Goal: Feedback & Contribution: Submit feedback/report problem

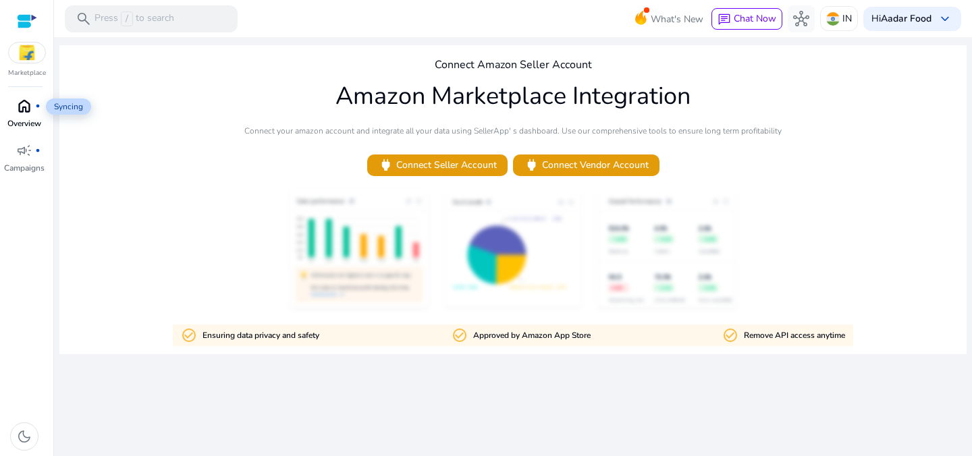
click at [26, 111] on span "home" at bounding box center [24, 106] width 16 height 16
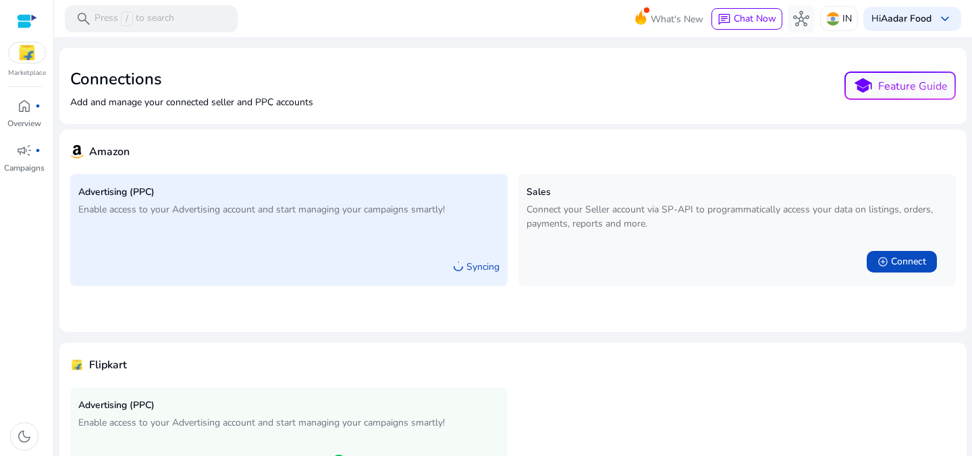
scroll to position [89, 0]
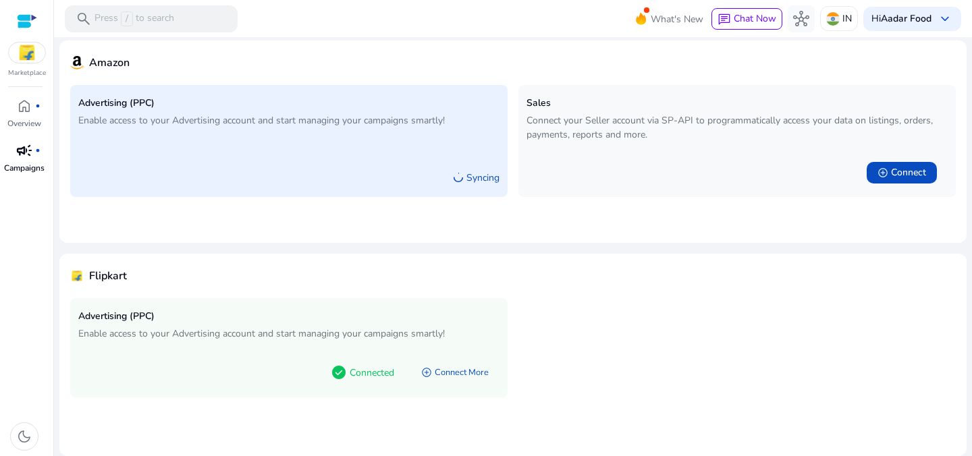
click at [21, 163] on p "Campaigns" at bounding box center [24, 168] width 41 height 12
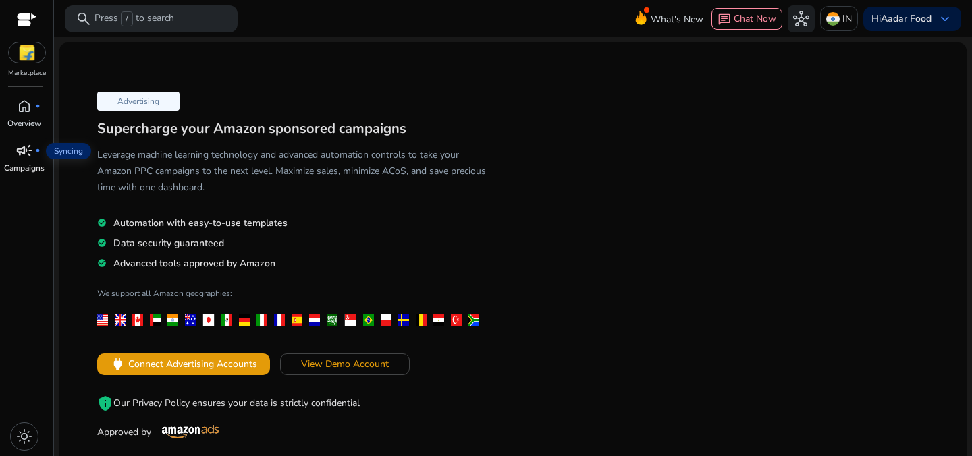
click at [17, 157] on span "campaign" at bounding box center [24, 150] width 16 height 16
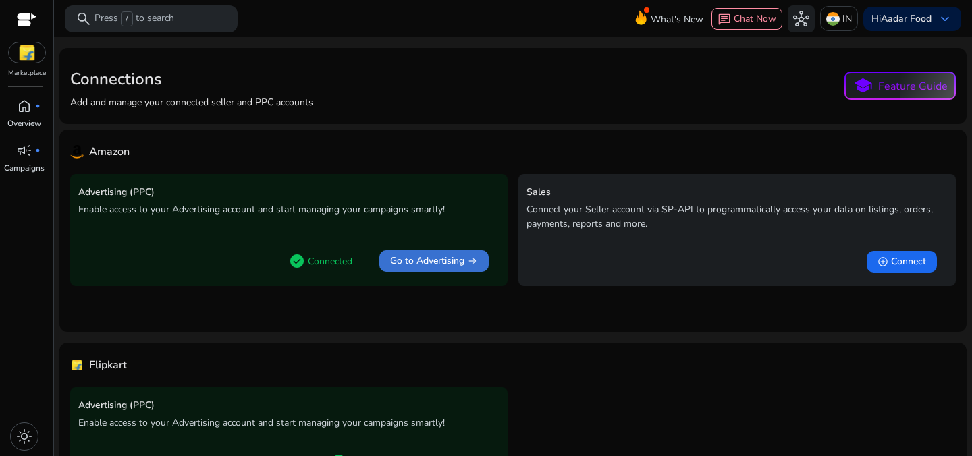
click at [408, 260] on span "Go to Advertising" at bounding box center [427, 261] width 74 height 14
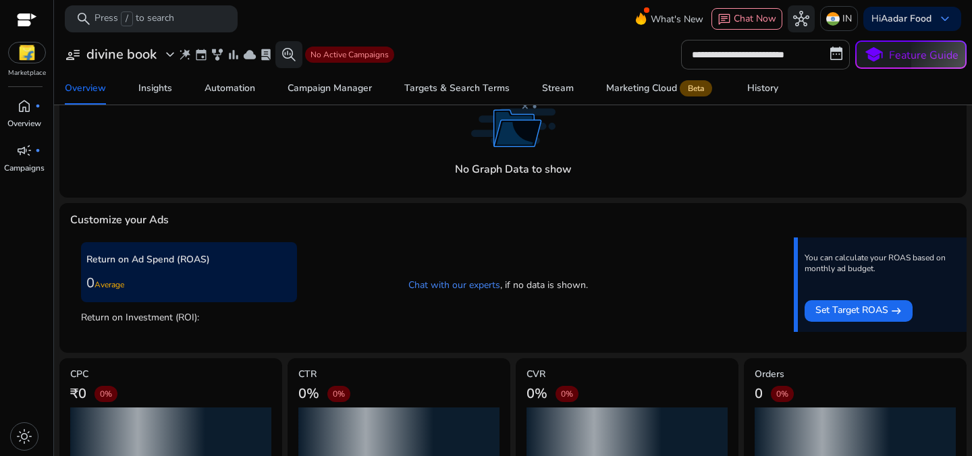
scroll to position [214, 0]
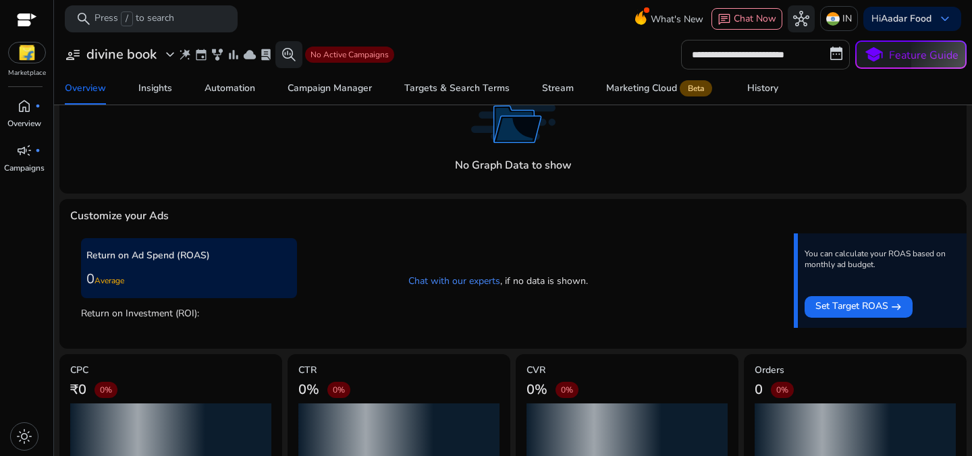
click at [832, 52] on input "**********" at bounding box center [765, 55] width 169 height 30
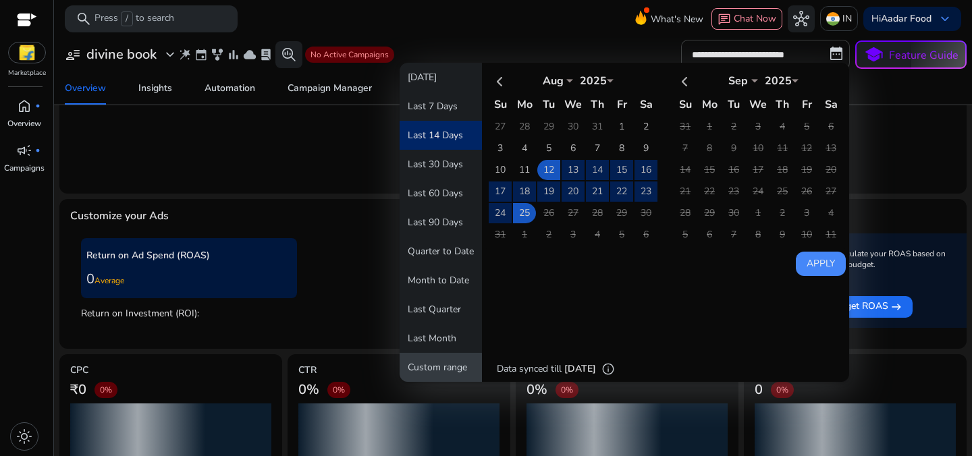
click at [443, 373] on button "Custom range" at bounding box center [441, 367] width 82 height 29
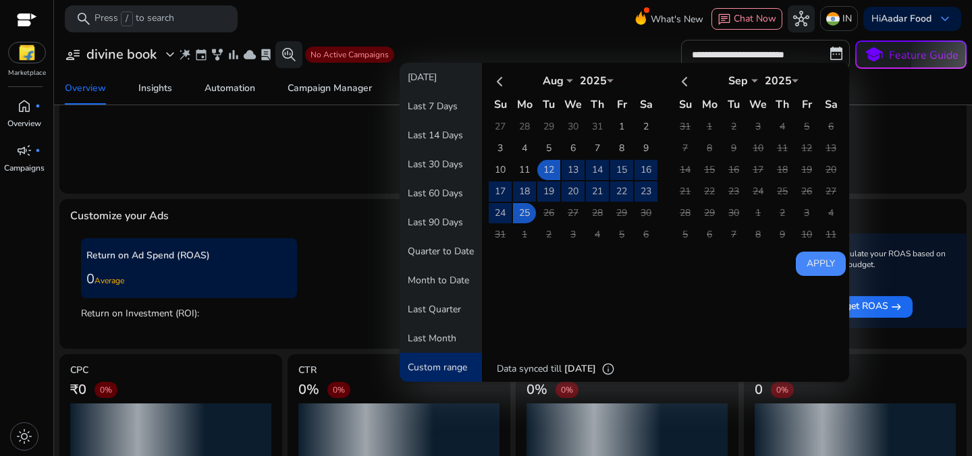
scroll to position [0, 0]
click at [495, 85] on th at bounding box center [500, 81] width 23 height 22
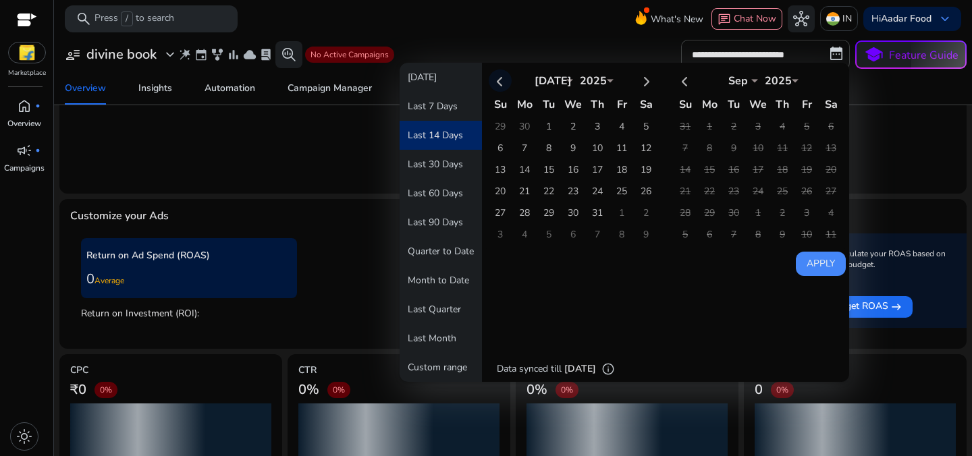
click at [495, 85] on th at bounding box center [500, 81] width 23 height 22
select select "*"
click at [495, 85] on th at bounding box center [500, 81] width 23 height 22
click at [544, 214] on td "27" at bounding box center [548, 213] width 23 height 20
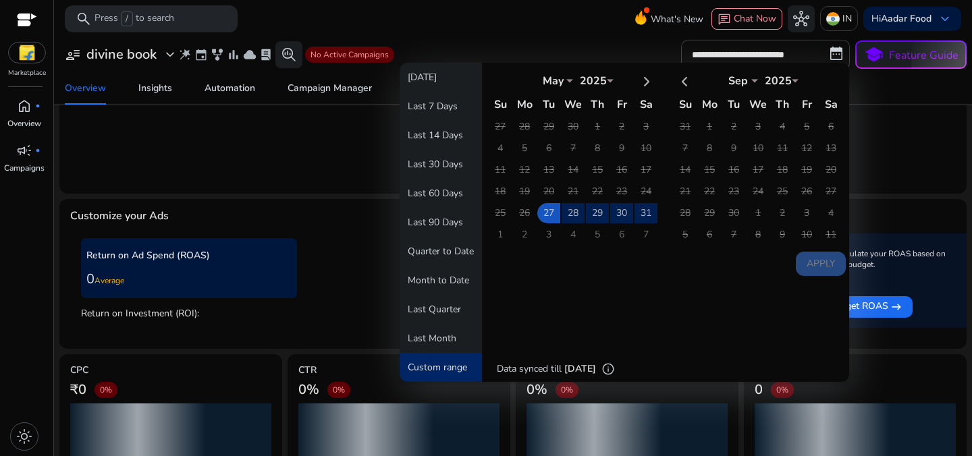
click at [744, 81] on select "*** *** *** *** *** *** *** *** *** *** *** ***" at bounding box center [738, 79] width 41 height 11
select select "*"
click at [718, 74] on select "*** *** *** *** *** *** *** *** *** *** *** ***" at bounding box center [738, 79] width 41 height 11
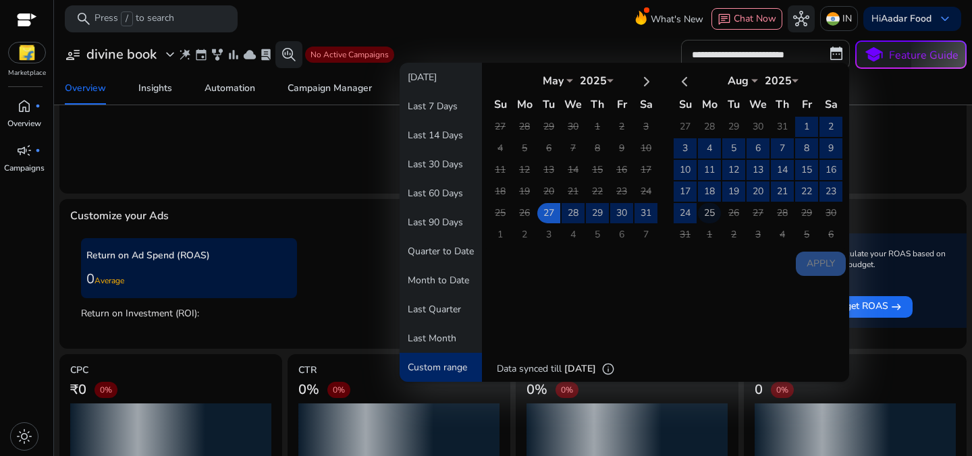
click at [707, 213] on td "25" at bounding box center [709, 213] width 23 height 20
click at [823, 266] on button "Apply" at bounding box center [821, 264] width 50 height 24
type input "**********"
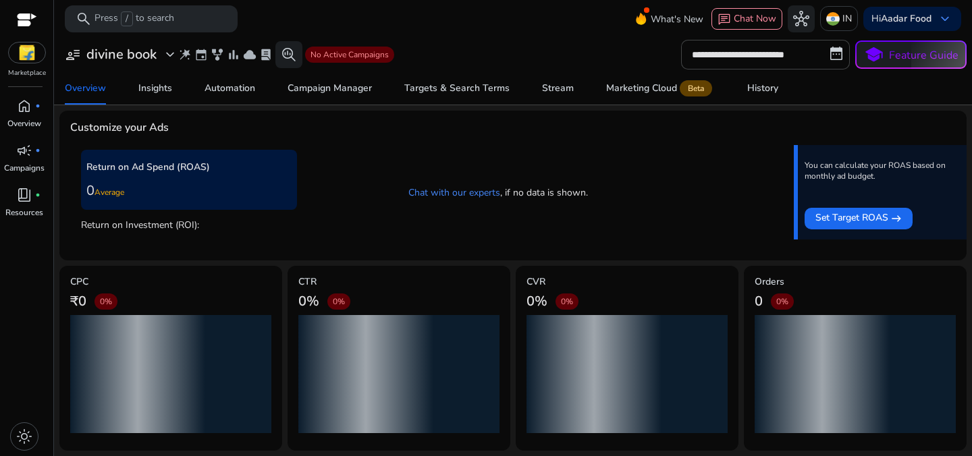
scroll to position [301, 0]
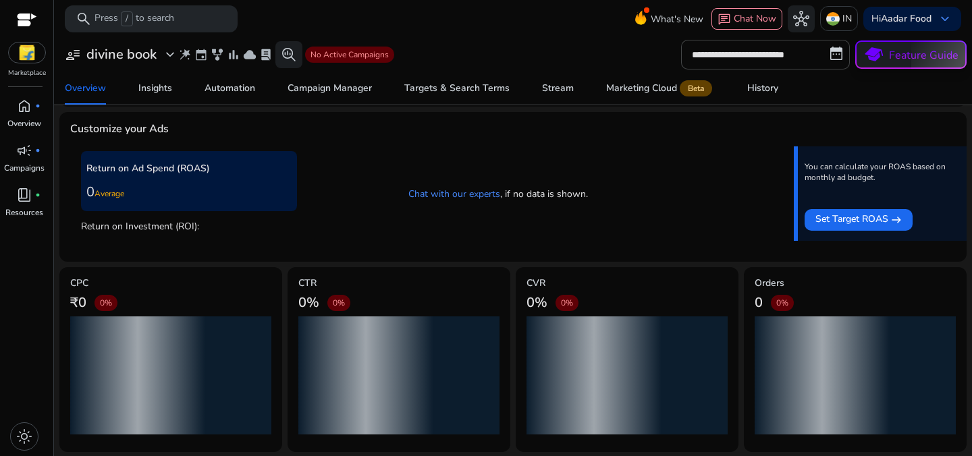
click at [889, 61] on p "Feature Guide" at bounding box center [924, 55] width 70 height 16
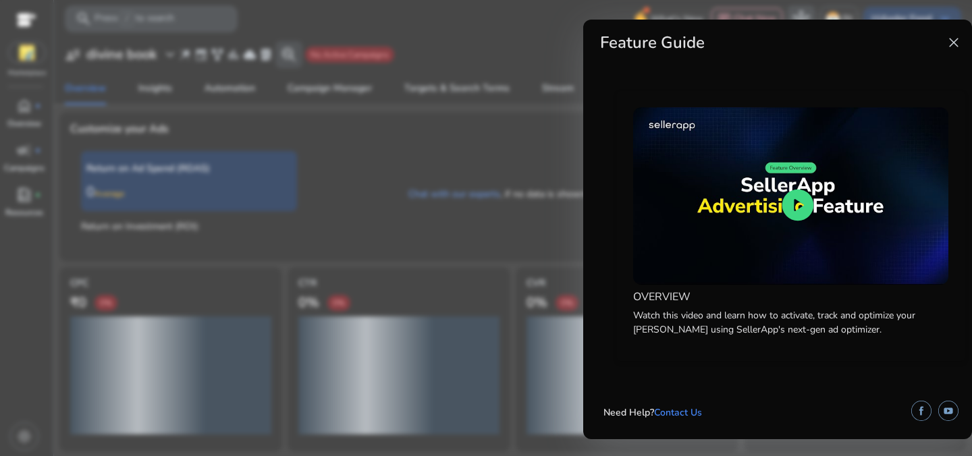
click at [954, 45] on span "close" at bounding box center [954, 42] width 16 height 16
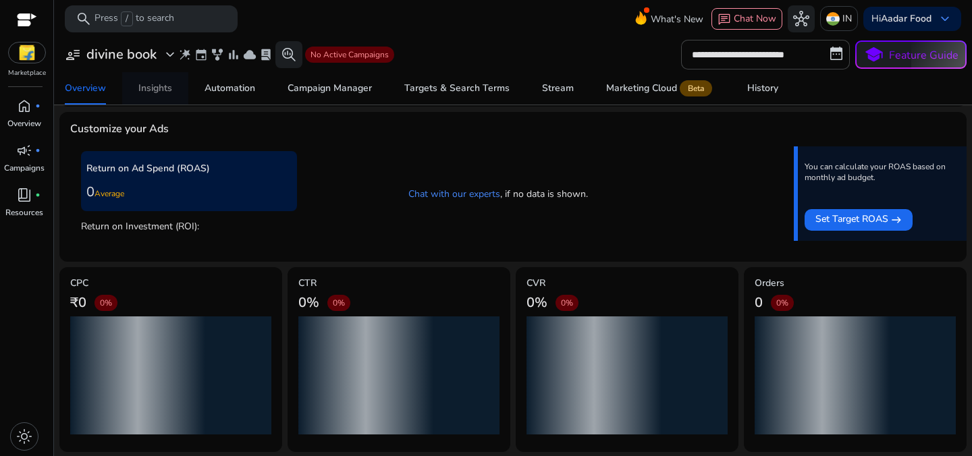
click at [163, 93] on div "Insights" at bounding box center [155, 88] width 34 height 9
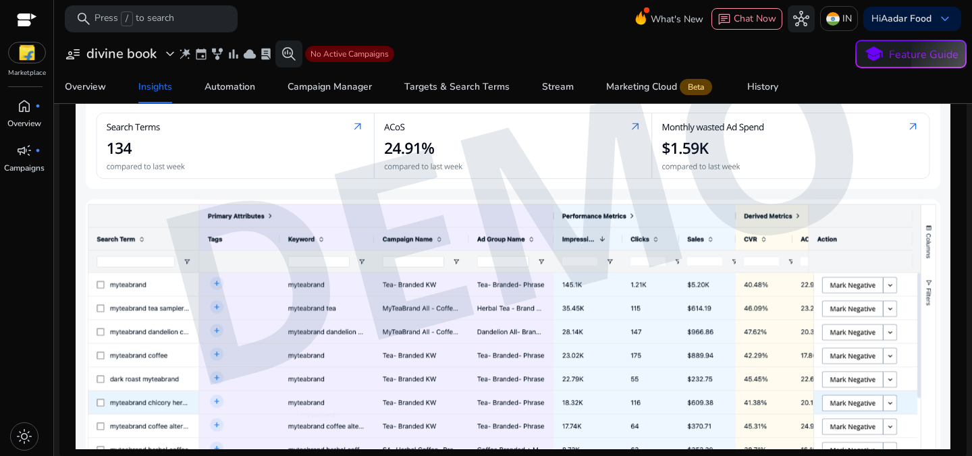
scroll to position [627, 0]
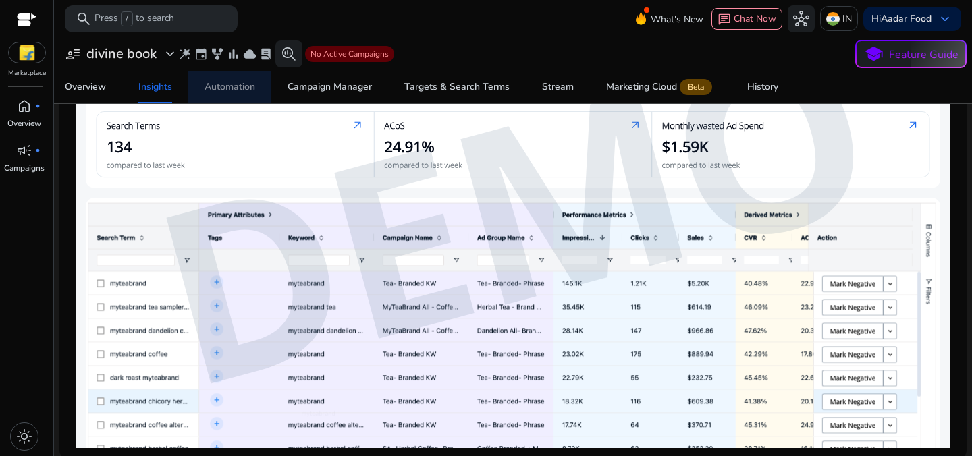
click at [227, 84] on div "Automation" at bounding box center [230, 86] width 51 height 9
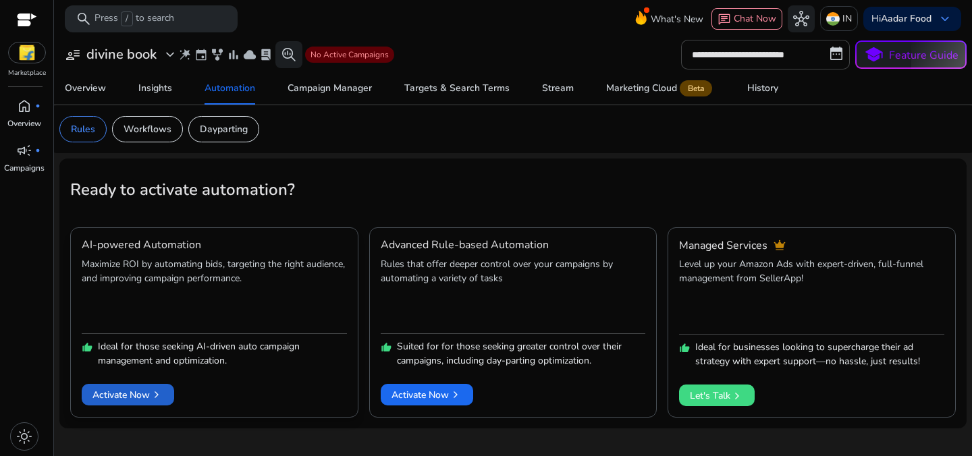
click at [136, 400] on span "Activate Now chevron_right" at bounding box center [127, 395] width 71 height 14
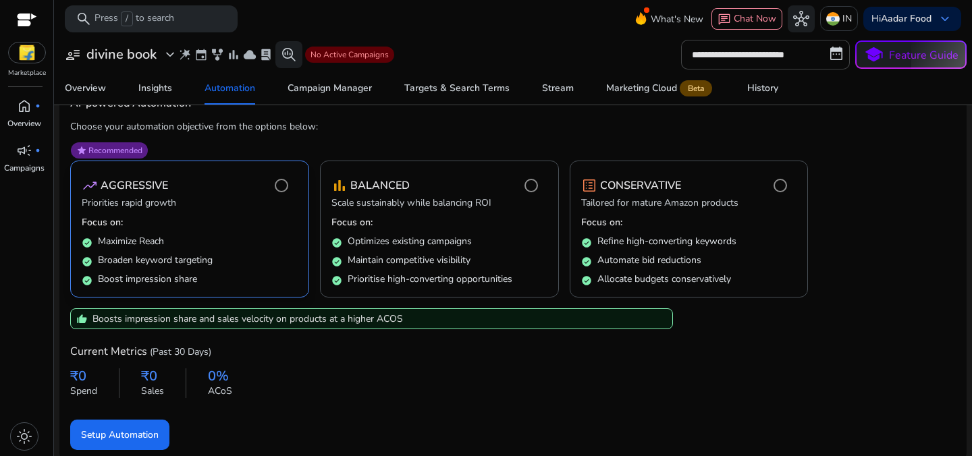
scroll to position [113, 0]
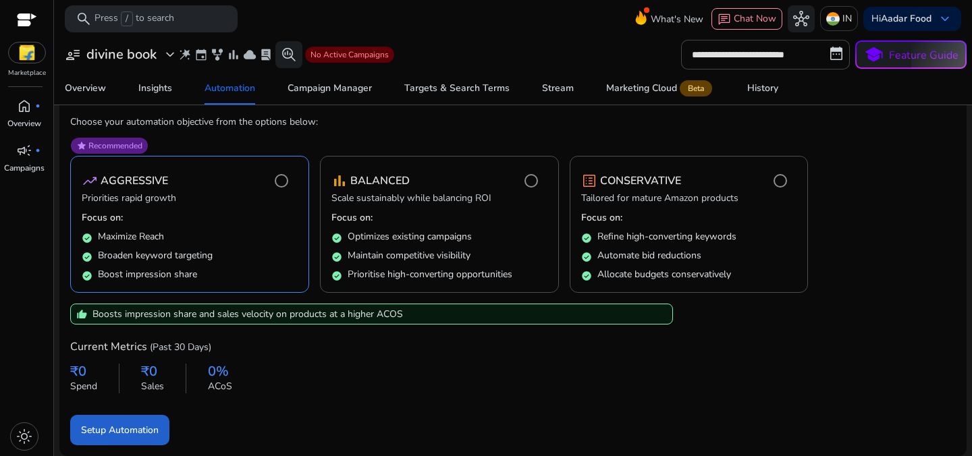
click at [147, 429] on span "Setup Automation" at bounding box center [120, 430] width 78 height 14
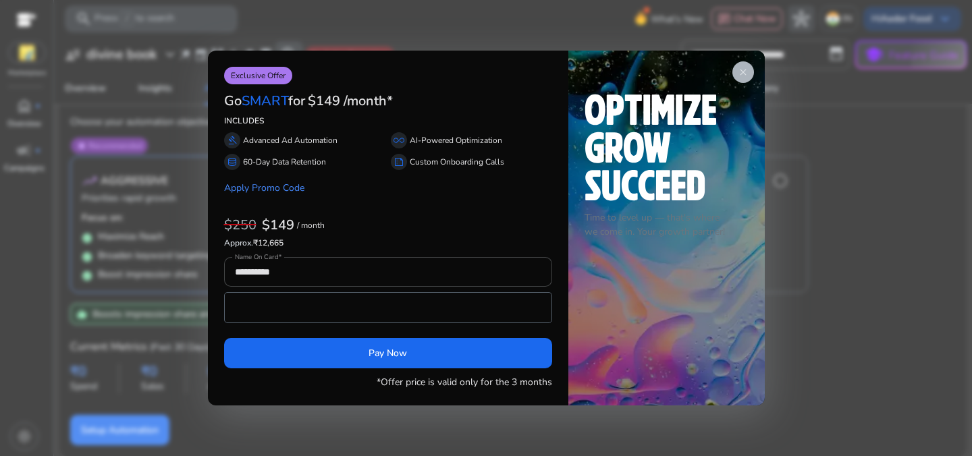
click at [738, 70] on span "close" at bounding box center [743, 72] width 11 height 11
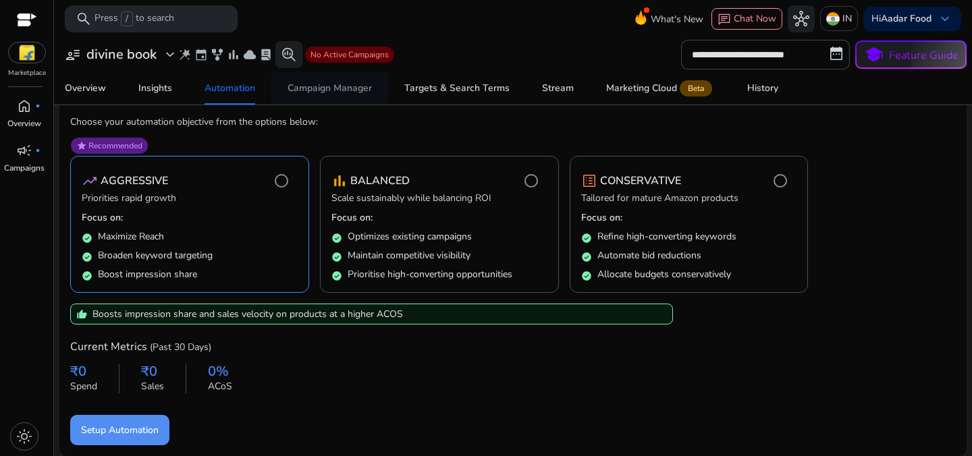
click at [340, 92] on div "Campaign Manager" at bounding box center [330, 88] width 84 height 9
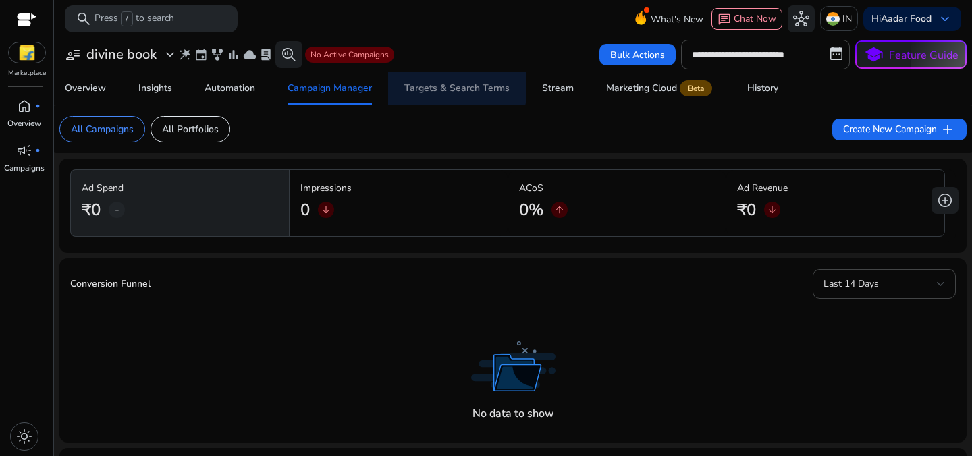
click at [457, 86] on div "Targets & Search Terms" at bounding box center [456, 88] width 105 height 9
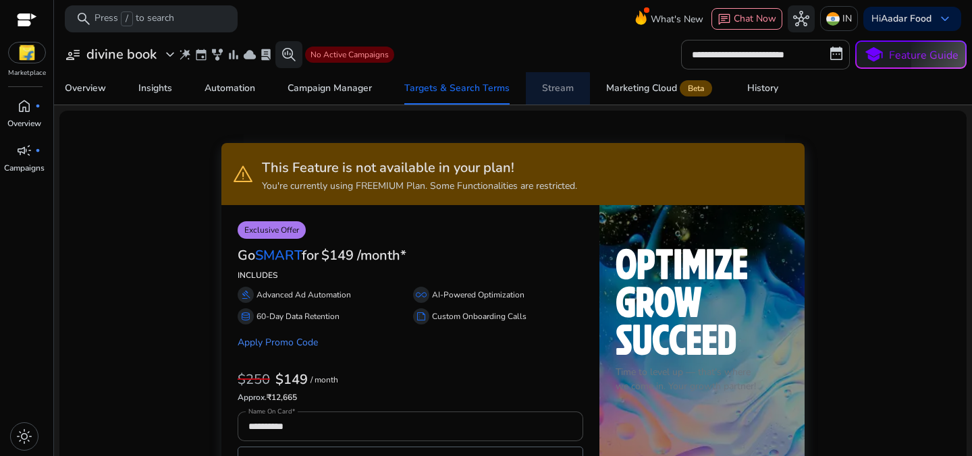
click at [546, 93] on div "Stream" at bounding box center [558, 88] width 32 height 9
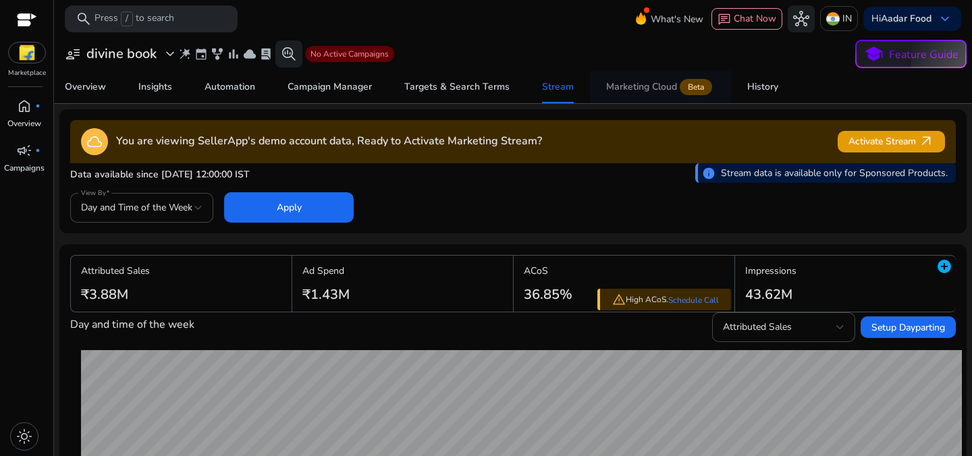
click at [653, 88] on div "Marketing Cloud Beta" at bounding box center [660, 87] width 109 height 11
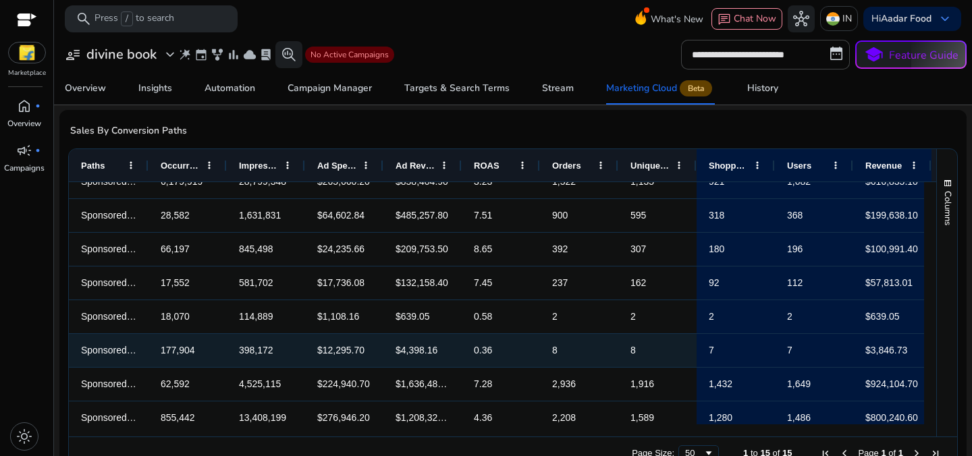
scroll to position [264, 0]
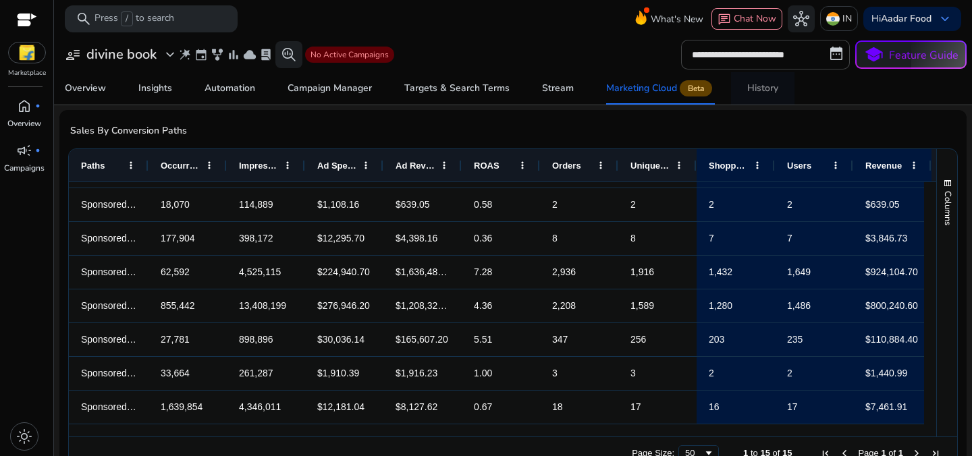
click at [757, 84] on div "History" at bounding box center [762, 88] width 31 height 9
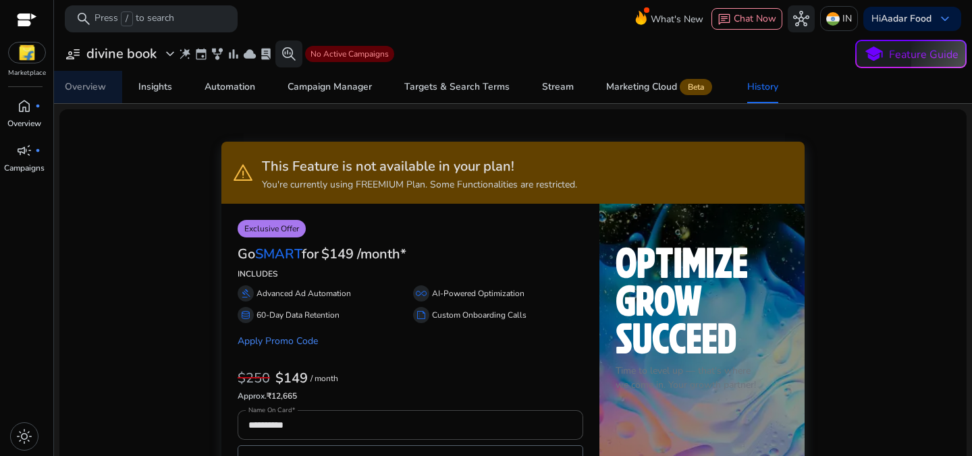
click at [81, 86] on div "Overview" at bounding box center [85, 86] width 41 height 9
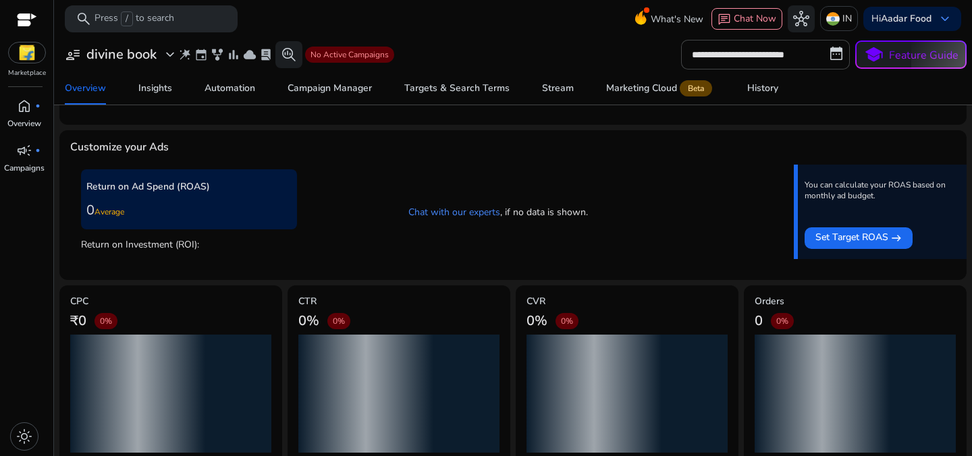
scroll to position [302, 0]
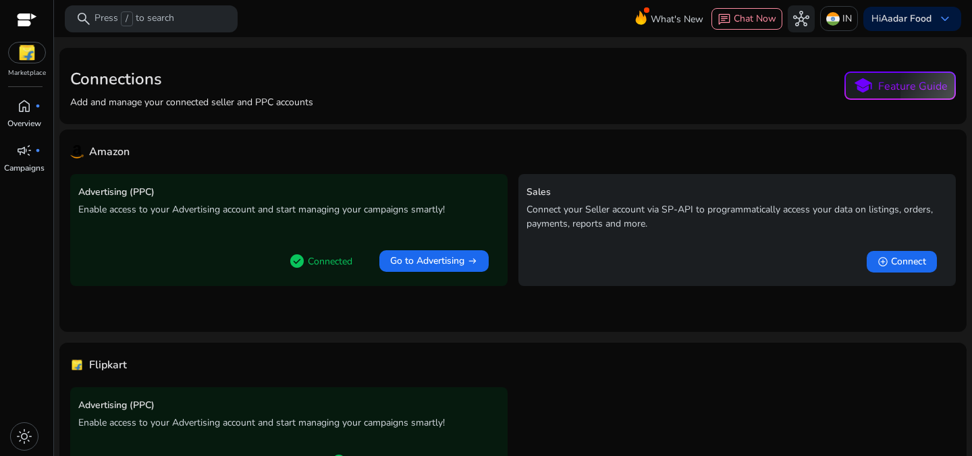
scroll to position [89, 0]
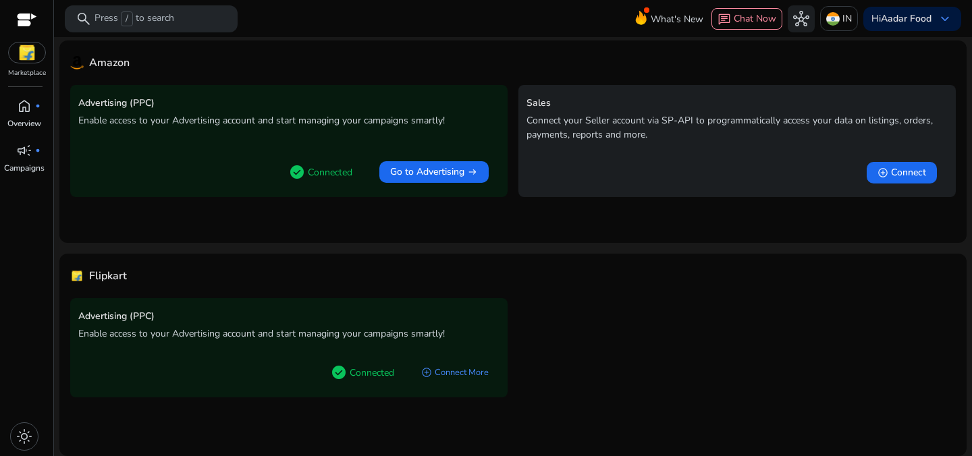
click at [298, 333] on p "Enable access to your Advertising account and start managing your campaigns sma…" at bounding box center [288, 334] width 421 height 14
click at [354, 335] on p "Enable access to your Advertising account and start managing your campaigns sma…" at bounding box center [288, 334] width 421 height 14
click at [21, 120] on p "Overview" at bounding box center [24, 123] width 34 height 12
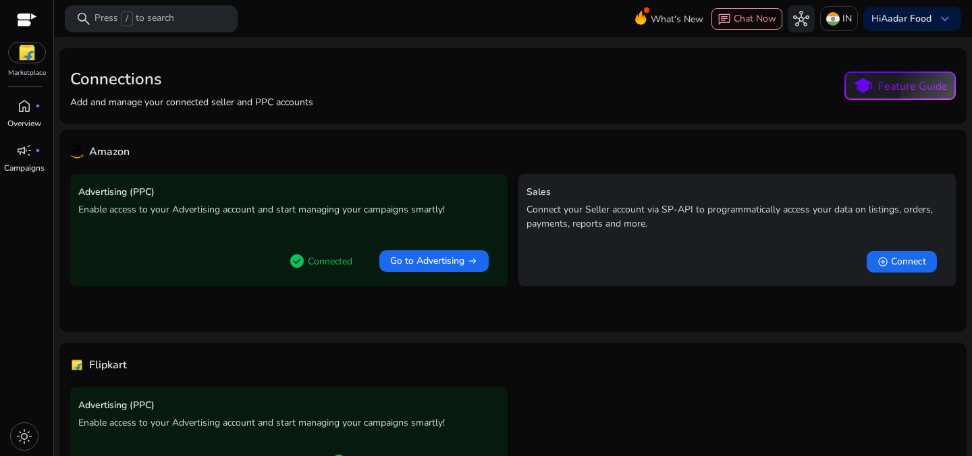
scroll to position [89, 0]
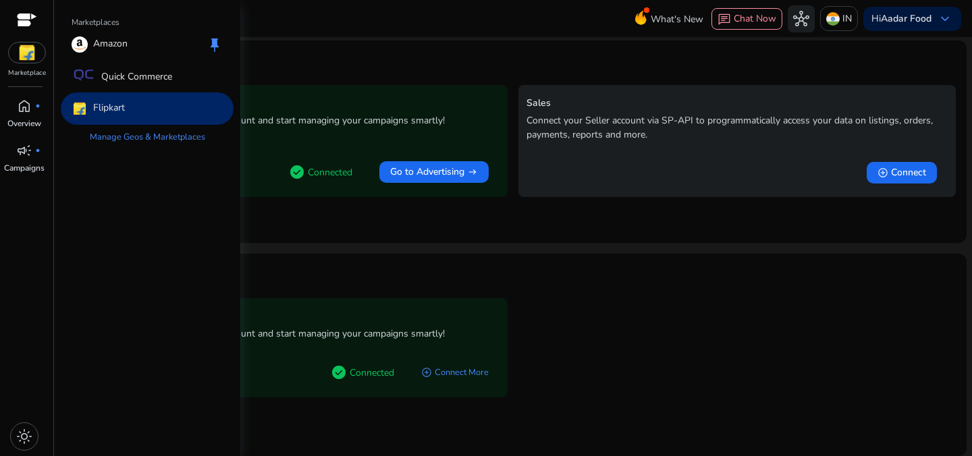
click at [20, 49] on img at bounding box center [27, 53] width 36 height 20
click at [105, 108] on p "Flipkart" at bounding box center [109, 109] width 32 height 16
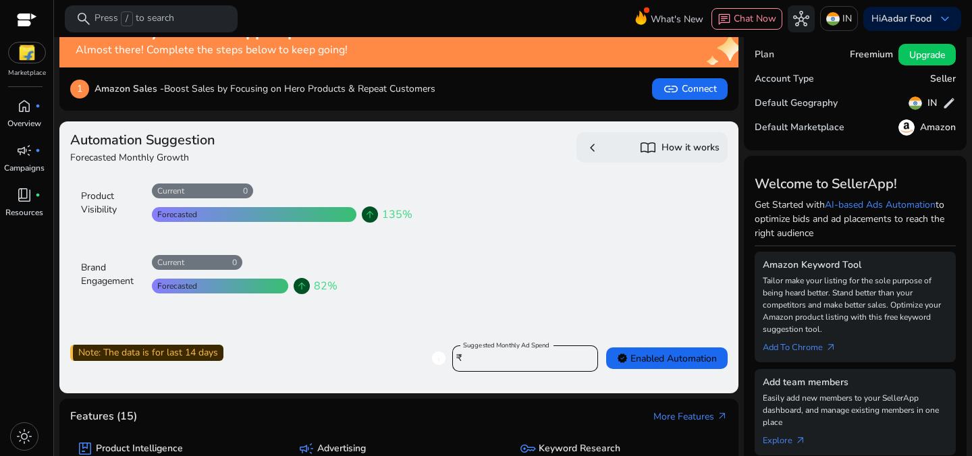
scroll to position [30, 0]
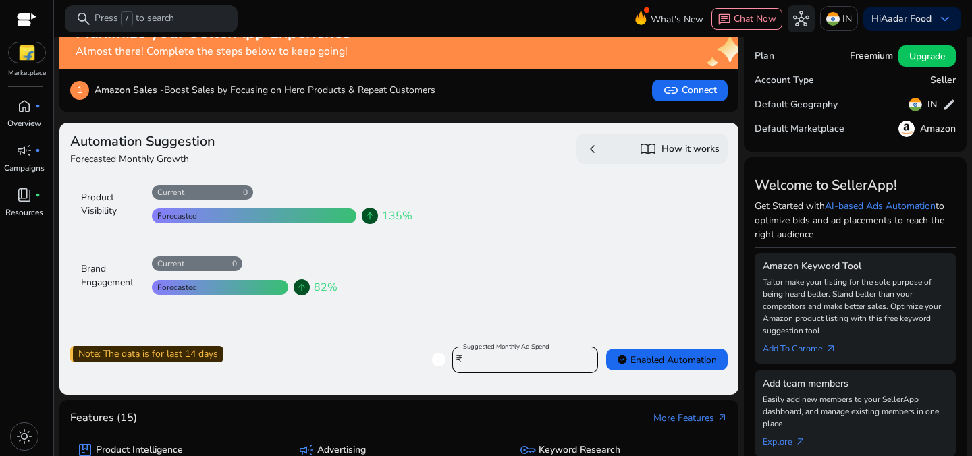
click at [586, 151] on span "chevron_left" at bounding box center [593, 149] width 16 height 16
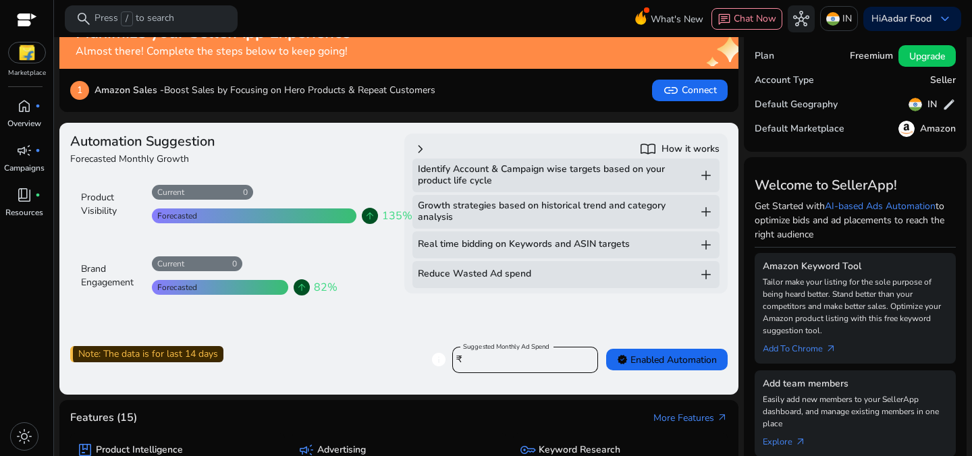
click at [423, 152] on span "chevron_right" at bounding box center [420, 149] width 16 height 16
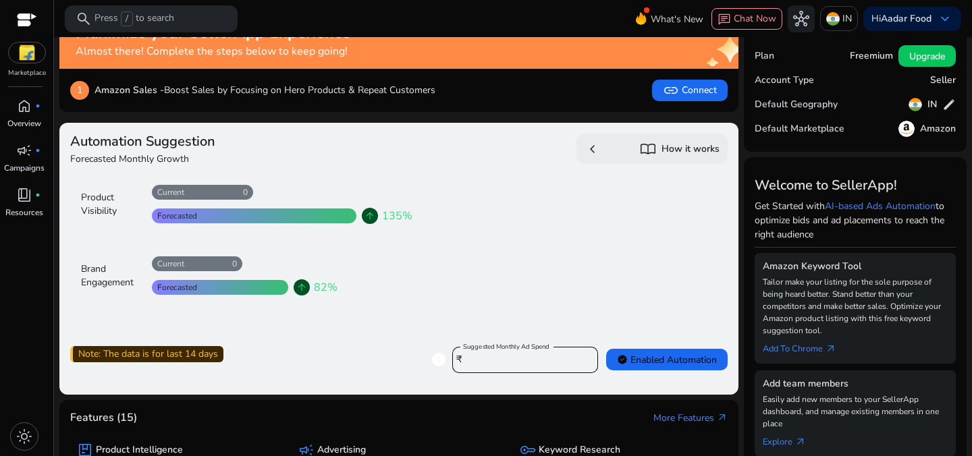
click at [367, 219] on span "arrow_upward" at bounding box center [370, 216] width 11 height 11
click at [295, 217] on div at bounding box center [254, 216] width 205 height 15
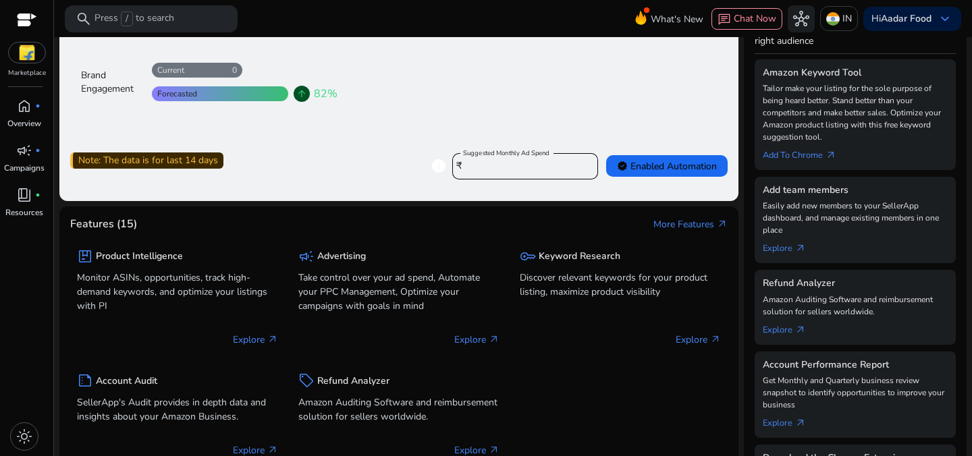
scroll to position [232, 0]
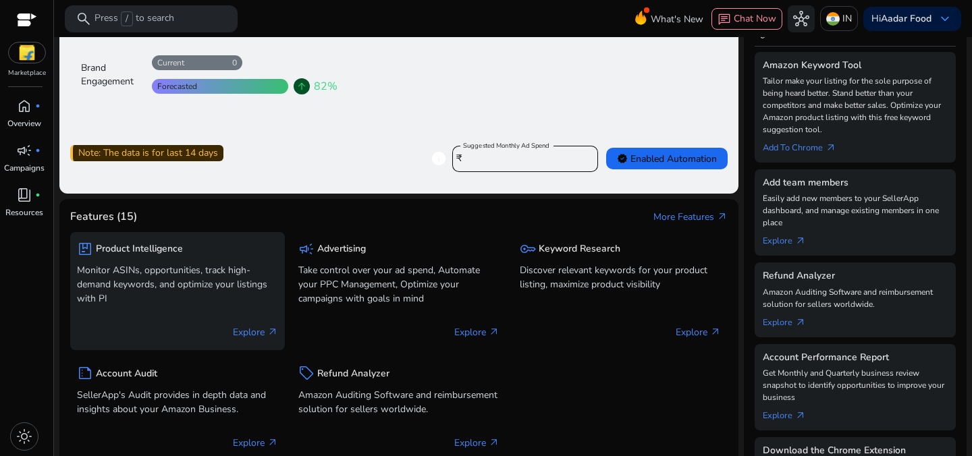
click at [257, 319] on div "Explore arrow_outward" at bounding box center [177, 327] width 201 height 34
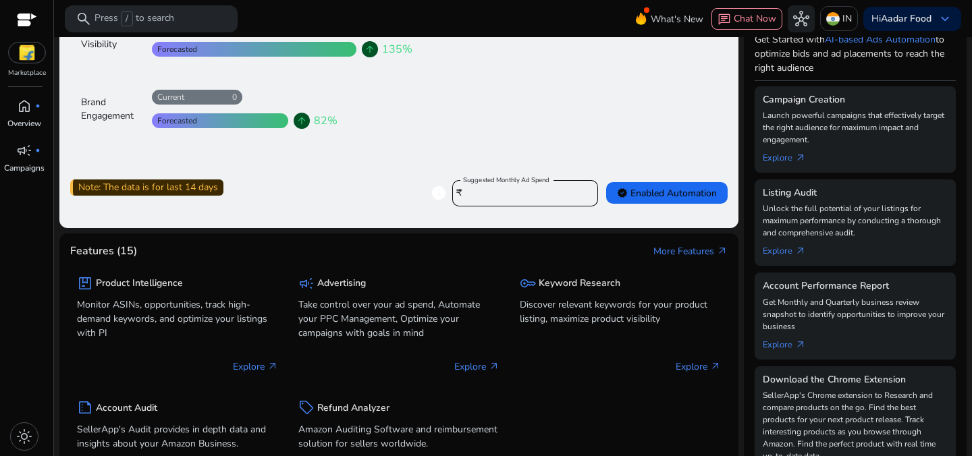
scroll to position [277, 0]
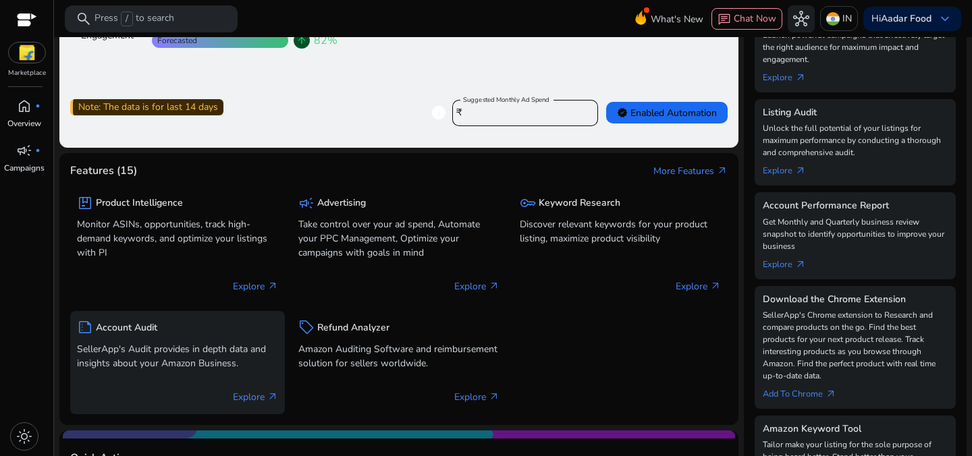
click at [221, 360] on p "SellerApp's Audit provides in depth data and insights about your Amazon Busines…" at bounding box center [177, 356] width 201 height 28
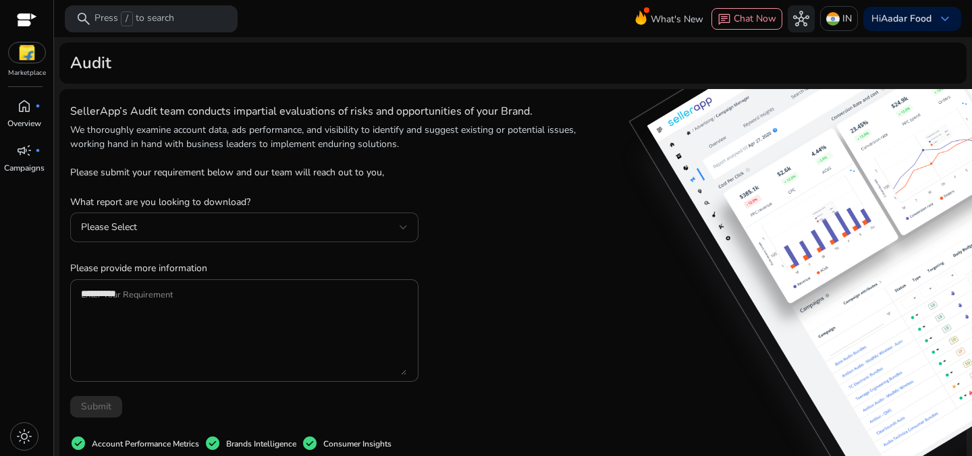
click at [272, 236] on div "Please Select" at bounding box center [244, 228] width 327 height 30
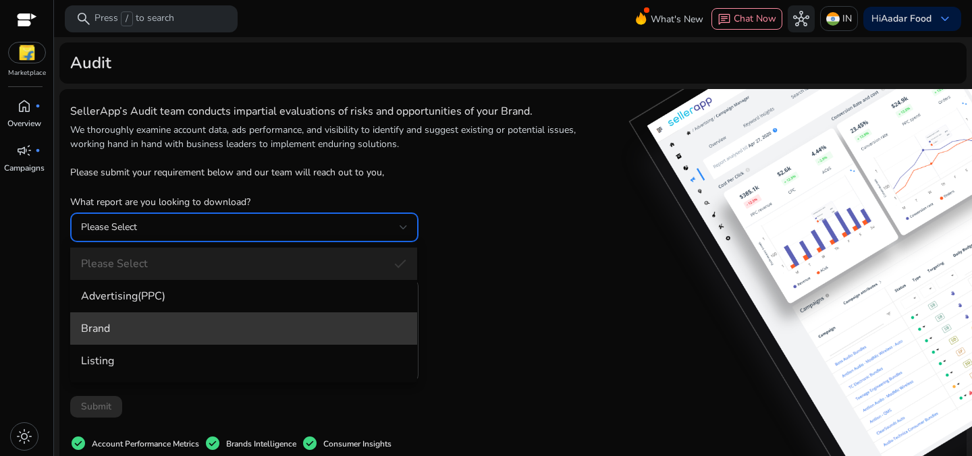
click at [245, 329] on span "Brand" at bounding box center [243, 328] width 325 height 15
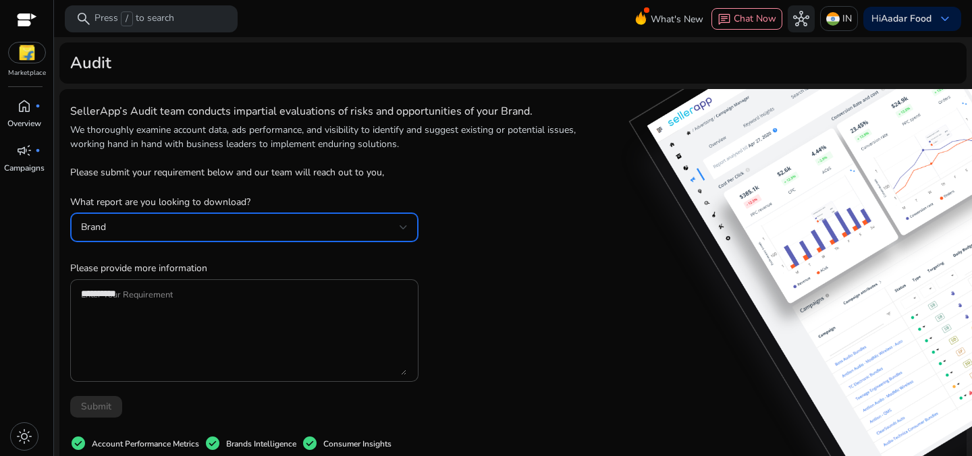
click at [275, 216] on div "Brand" at bounding box center [244, 228] width 327 height 30
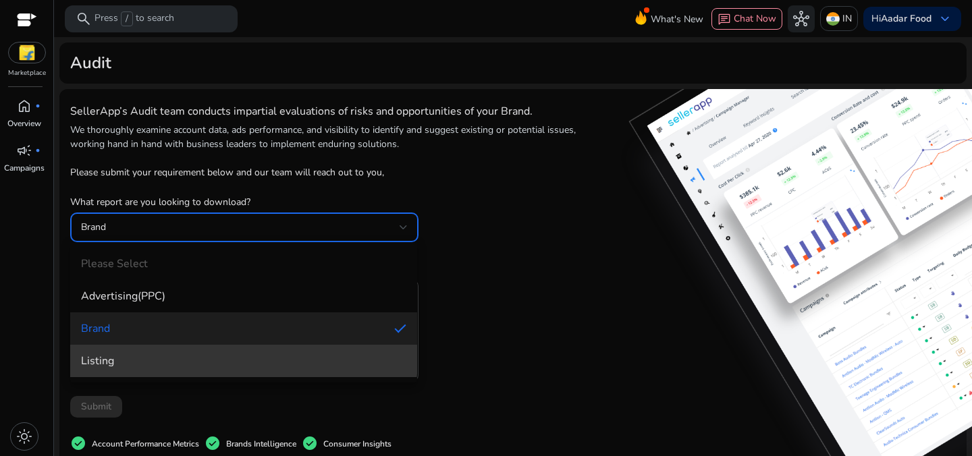
click at [236, 347] on mat-option "Listing" at bounding box center [243, 361] width 347 height 32
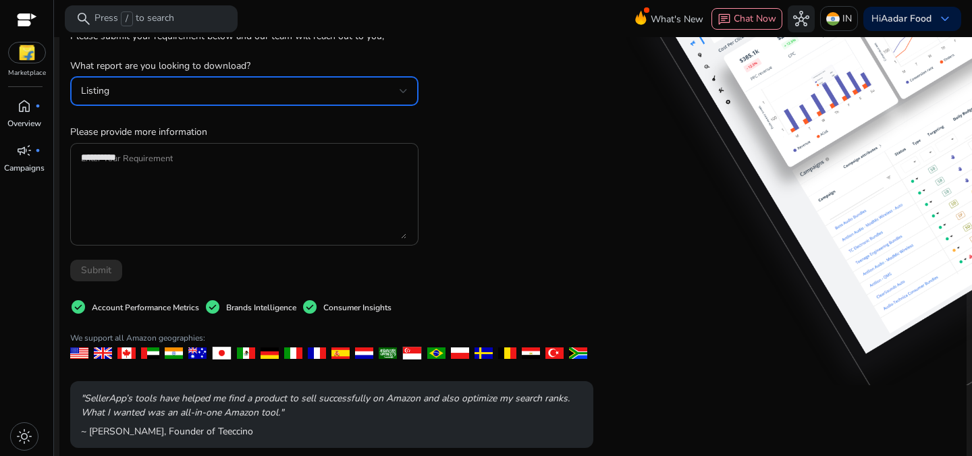
scroll to position [136, 0]
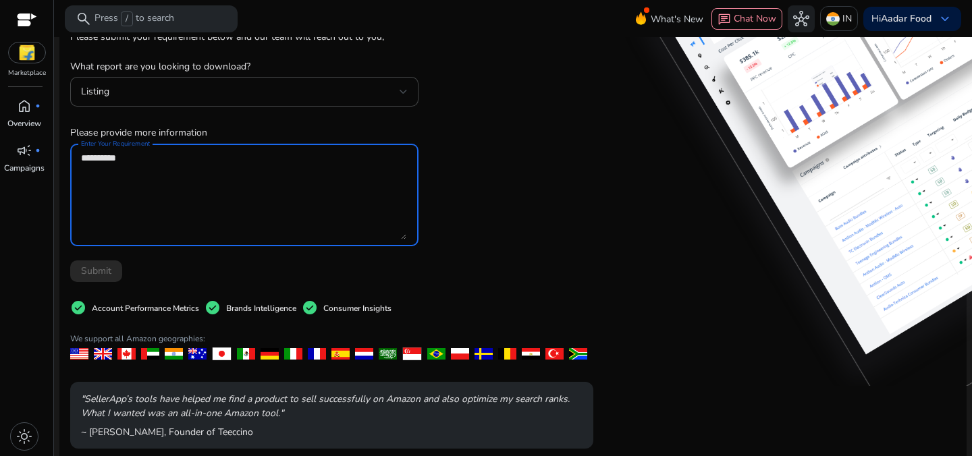
click at [166, 188] on textarea "Enter Your Requirement" at bounding box center [243, 195] width 325 height 89
type textarea "**********"
click at [109, 274] on span "Submit" at bounding box center [96, 271] width 30 height 14
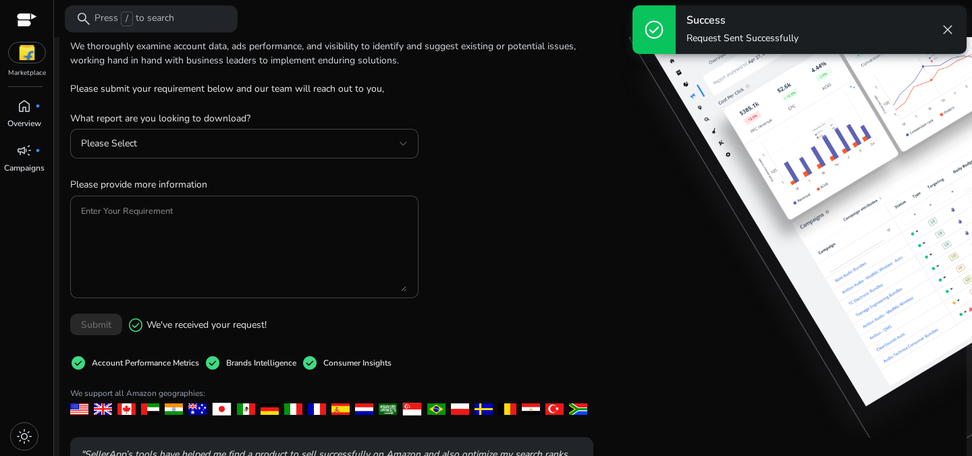
scroll to position [0, 0]
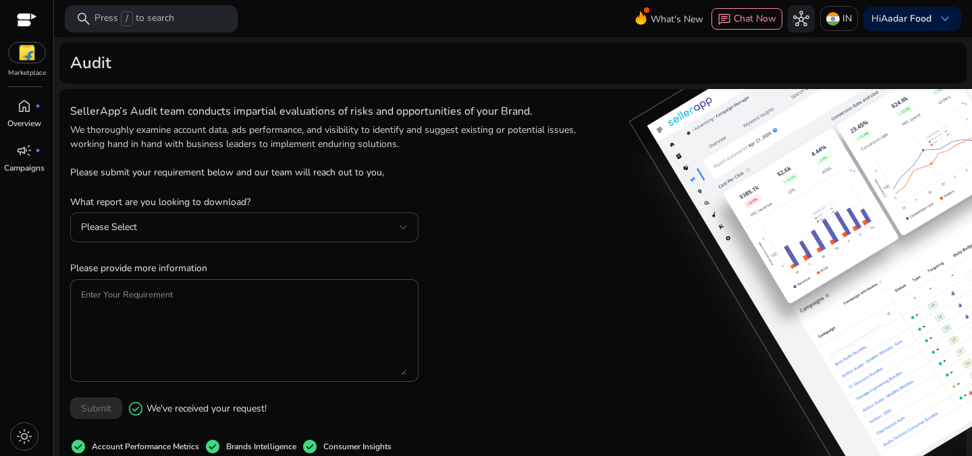
click at [236, 237] on div "Please Select" at bounding box center [244, 228] width 327 height 30
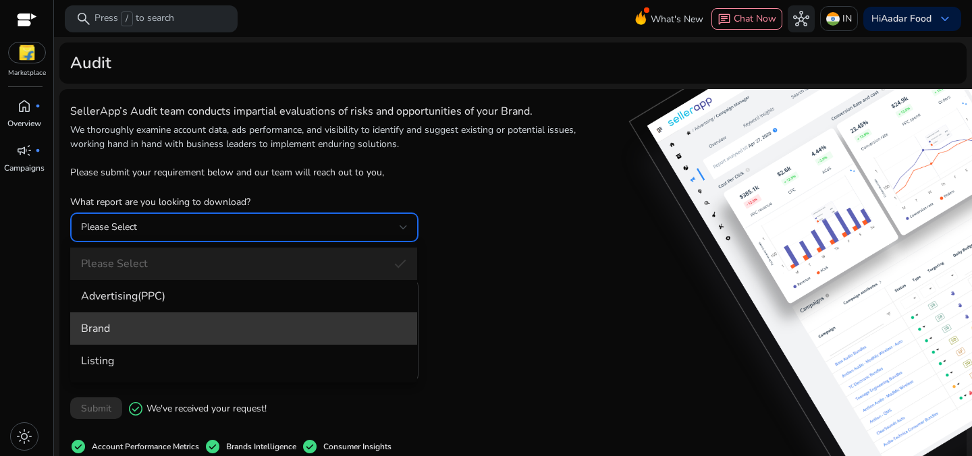
click at [215, 329] on span "Brand" at bounding box center [243, 328] width 325 height 15
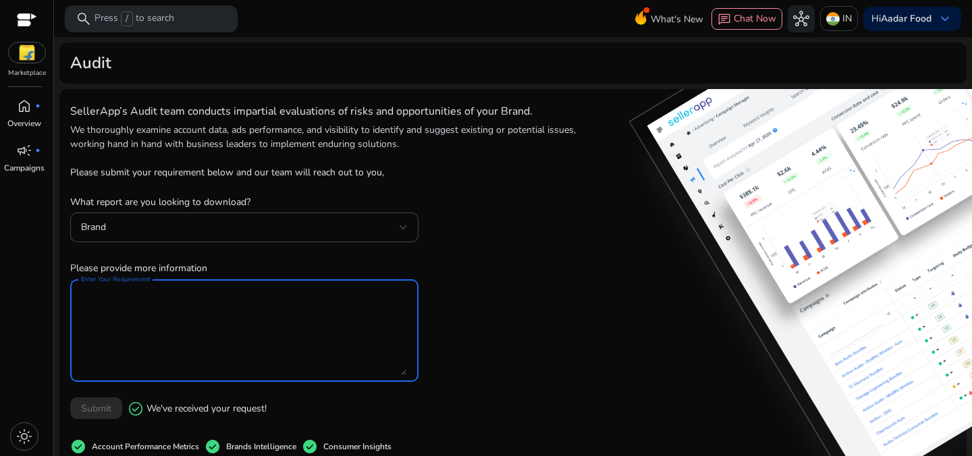
click at [215, 329] on textarea "Enter Your Requirement" at bounding box center [243, 330] width 325 height 89
click at [256, 342] on textarea "Enter Your Requirement" at bounding box center [243, 330] width 325 height 89
type textarea "**********"
click at [107, 408] on div "Submit check_circle We've received your request!" at bounding box center [244, 408] width 348 height 25
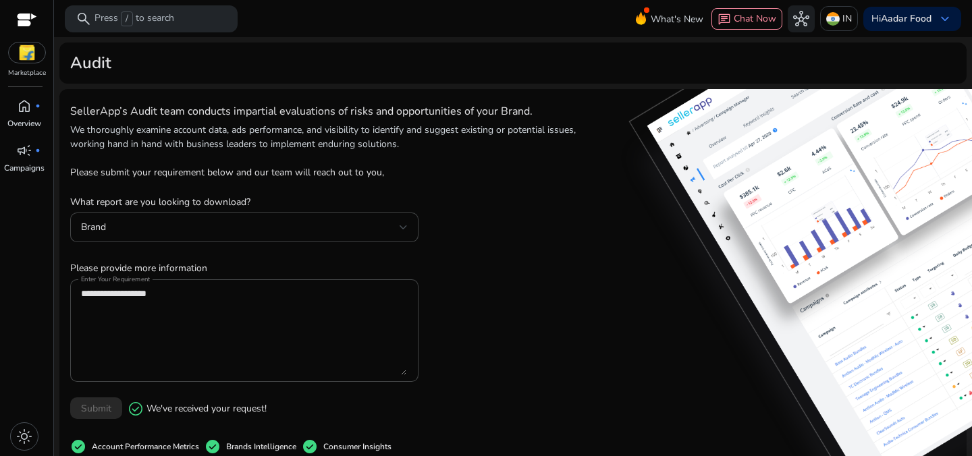
click at [107, 408] on div "Submit check_circle We've received your request!" at bounding box center [244, 408] width 348 height 25
click at [22, 20] on div at bounding box center [27, 22] width 20 height 16
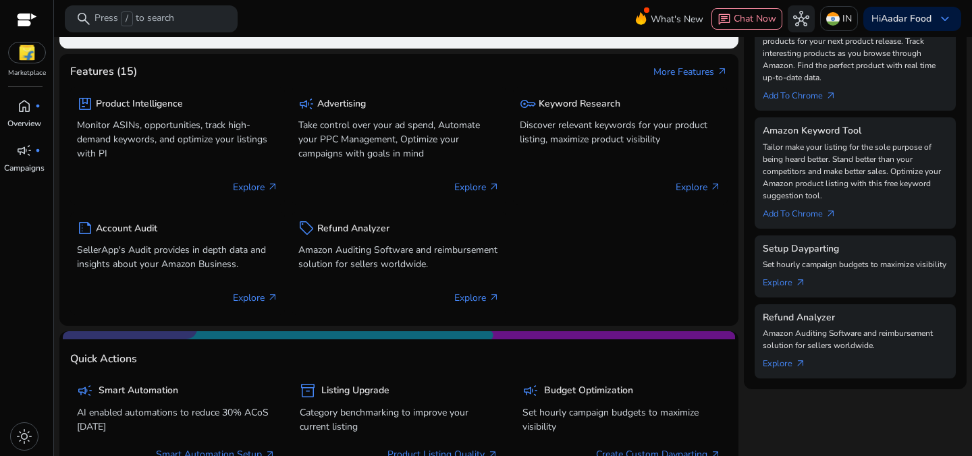
scroll to position [377, 0]
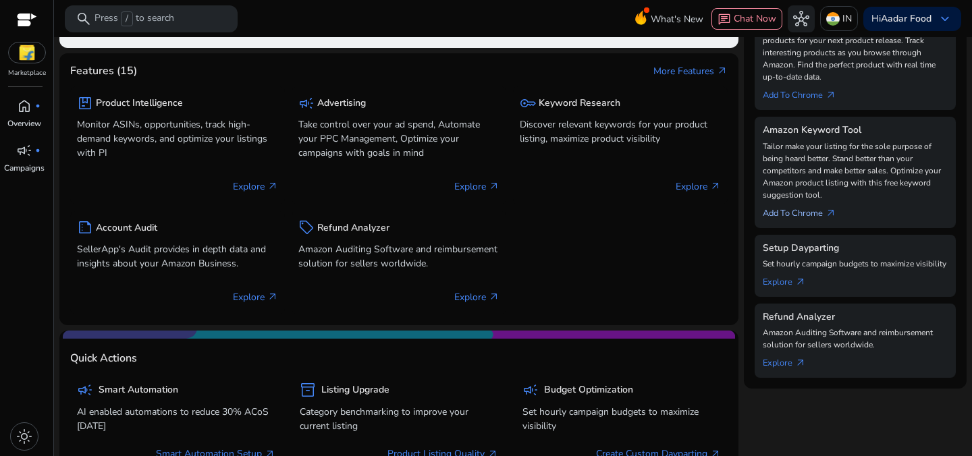
click at [801, 215] on link "Add To Chrome arrow_outward" at bounding box center [805, 210] width 84 height 19
click at [794, 213] on link "Add To Chrome arrow_outward" at bounding box center [805, 210] width 84 height 19
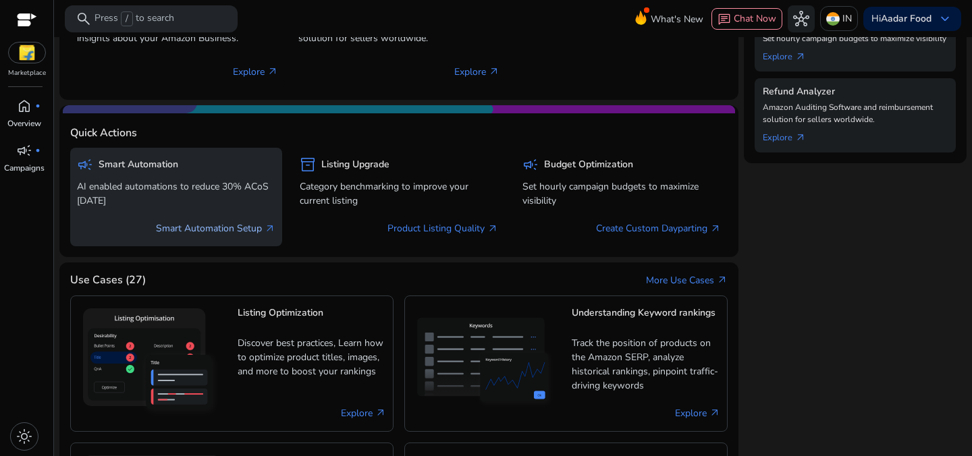
scroll to position [630, 0]
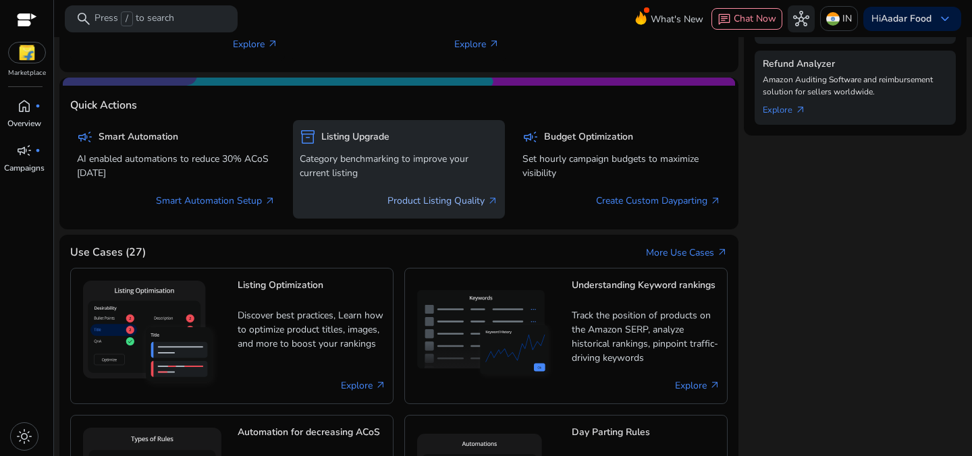
click at [450, 204] on link "Product Listing Quality arrow_outward" at bounding box center [442, 201] width 111 height 14
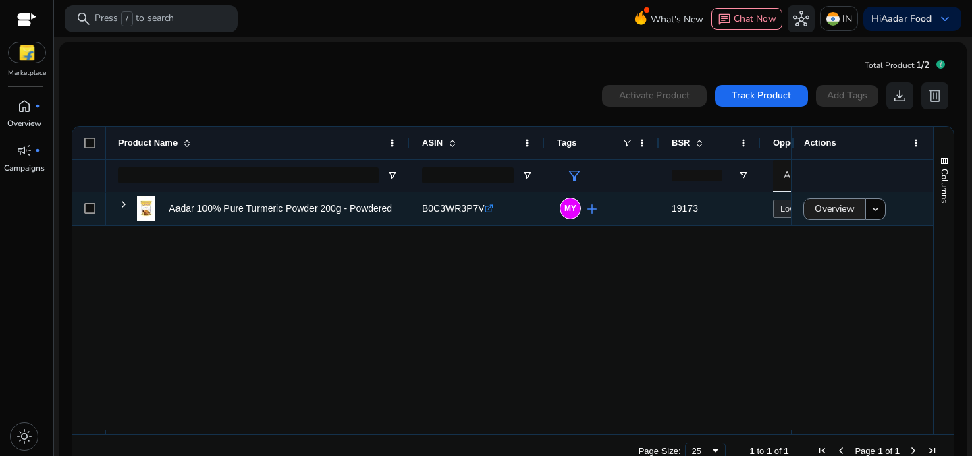
click at [829, 211] on span "Overview" at bounding box center [835, 209] width 40 height 28
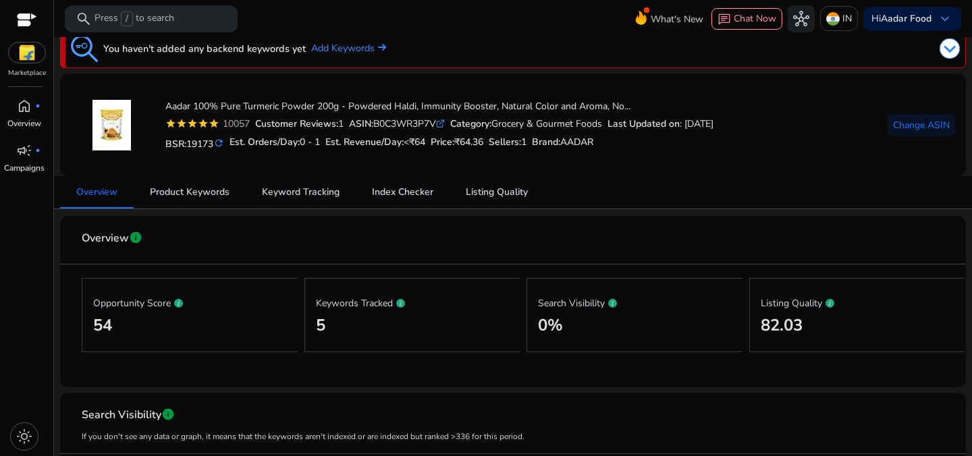
scroll to position [14, 0]
click at [172, 196] on span "Product Keywords" at bounding box center [190, 192] width 80 height 9
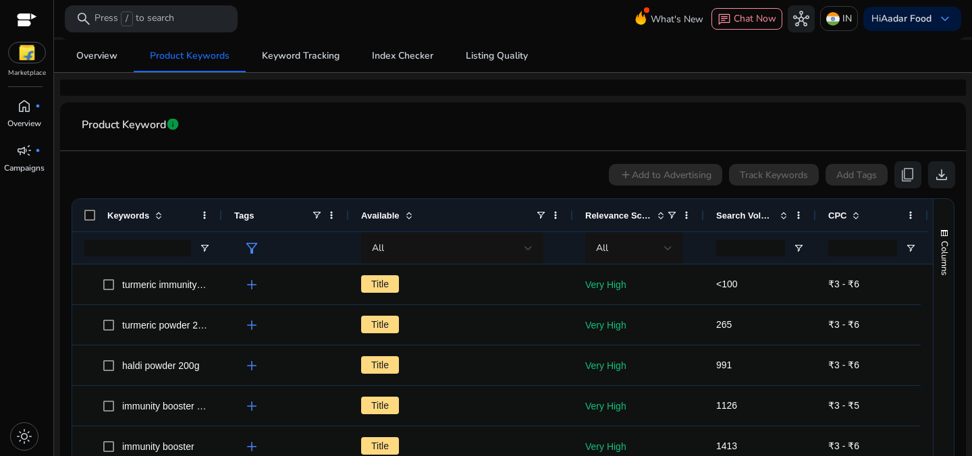
scroll to position [87, 0]
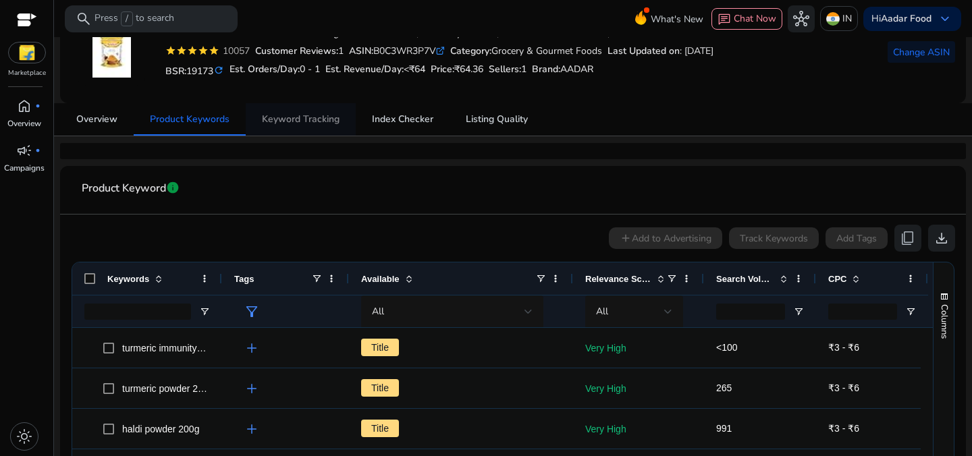
click at [290, 119] on span "Keyword Tracking" at bounding box center [301, 119] width 78 height 9
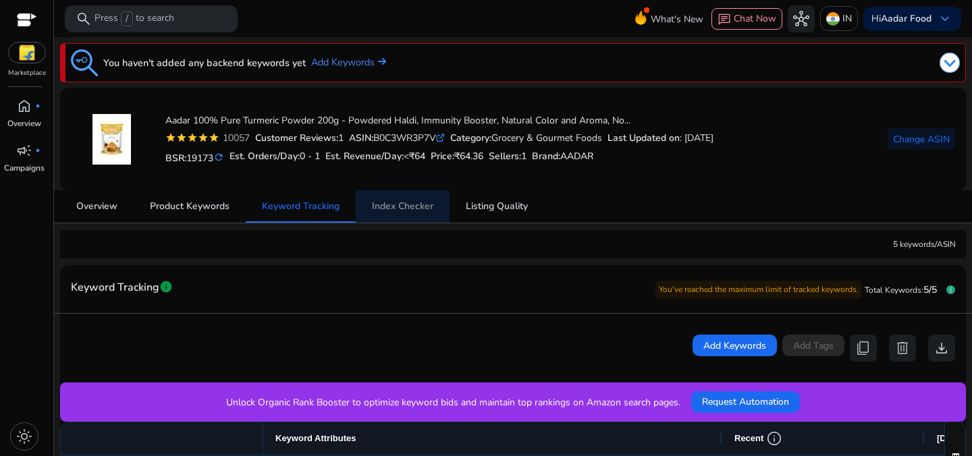
click at [395, 209] on span "Index Checker" at bounding box center [402, 206] width 61 height 9
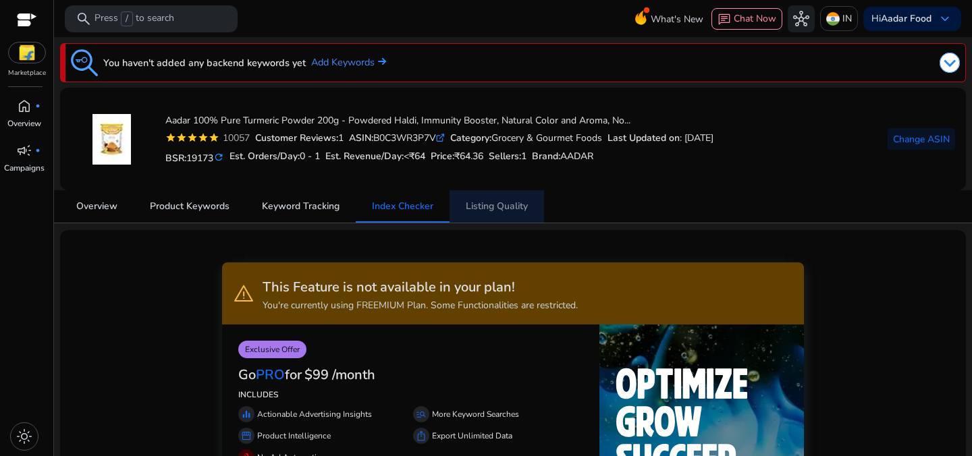
click at [491, 211] on span "Listing Quality" at bounding box center [497, 206] width 62 height 9
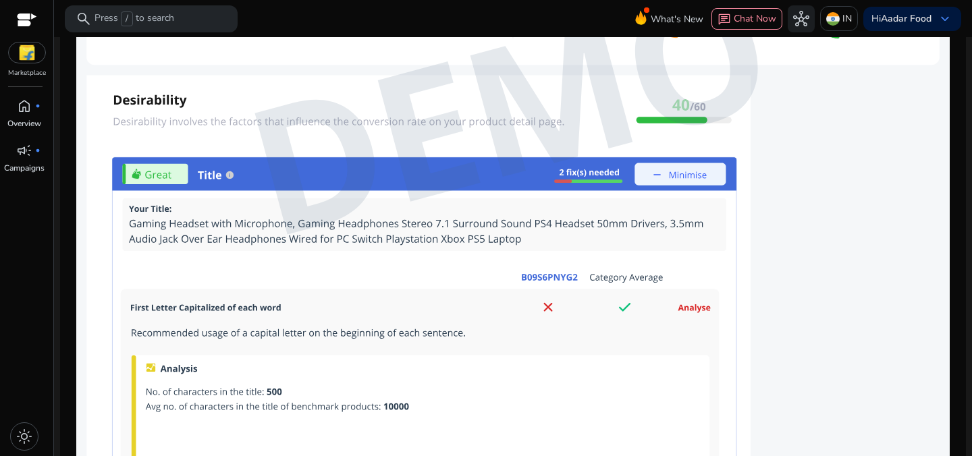
scroll to position [1199, 0]
